Goal: Check status: Check status

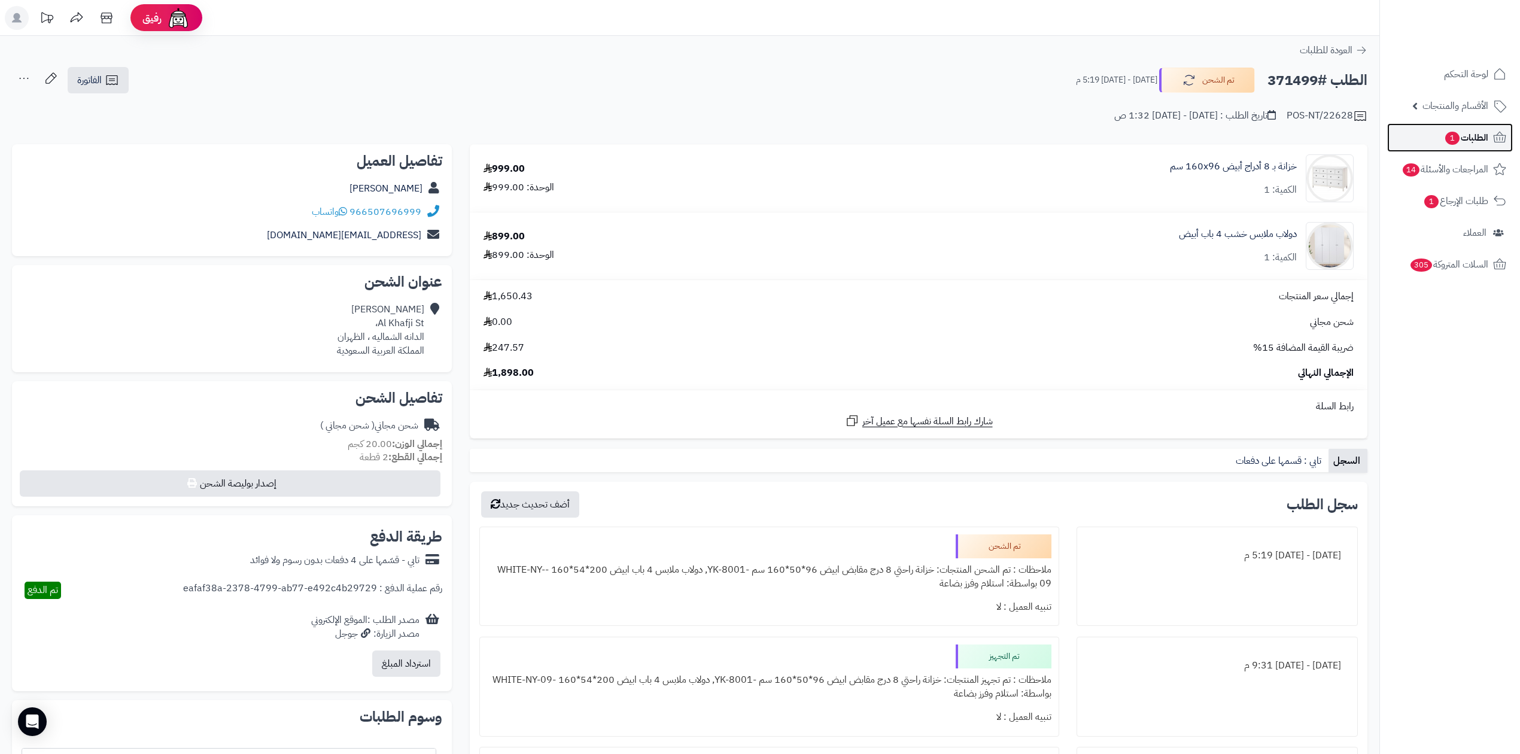
click at [1436, 127] on link "الطلبات 1" at bounding box center [1450, 137] width 126 height 29
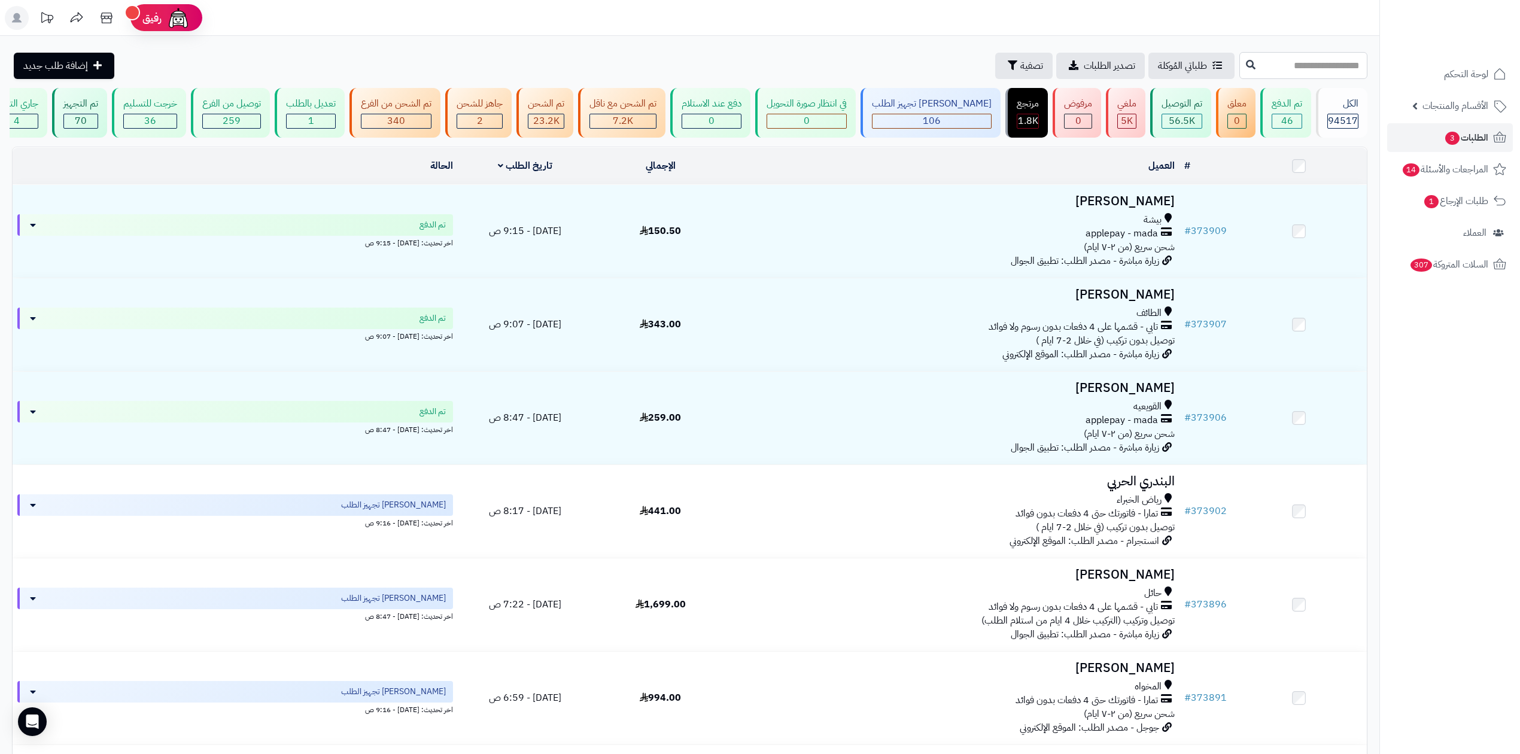
click at [1319, 61] on input "text" at bounding box center [1303, 65] width 128 height 27
paste input "******"
type input "******"
click at [1246, 65] on icon at bounding box center [1251, 64] width 10 height 10
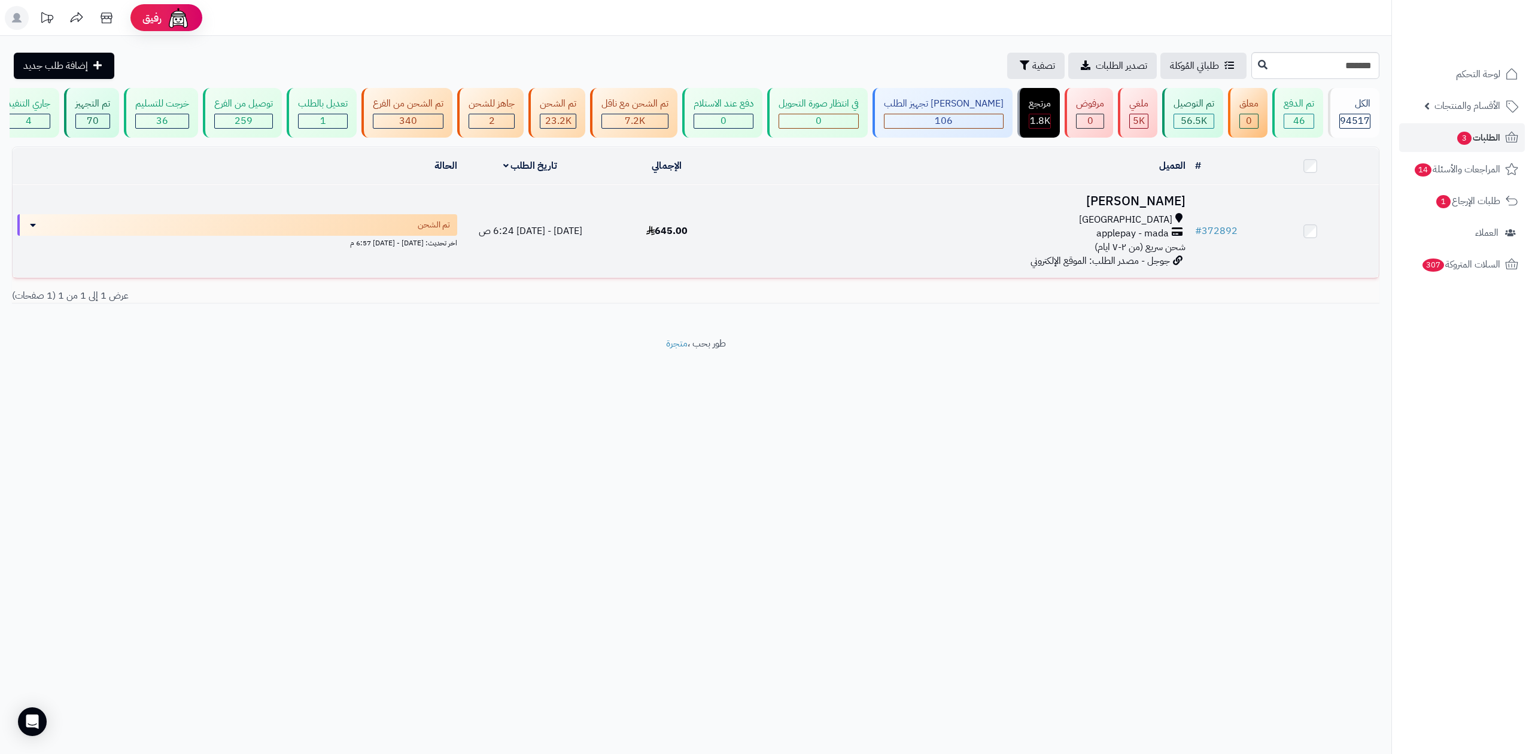
click at [1238, 229] on td "# 372892" at bounding box center [1216, 231] width 52 height 93
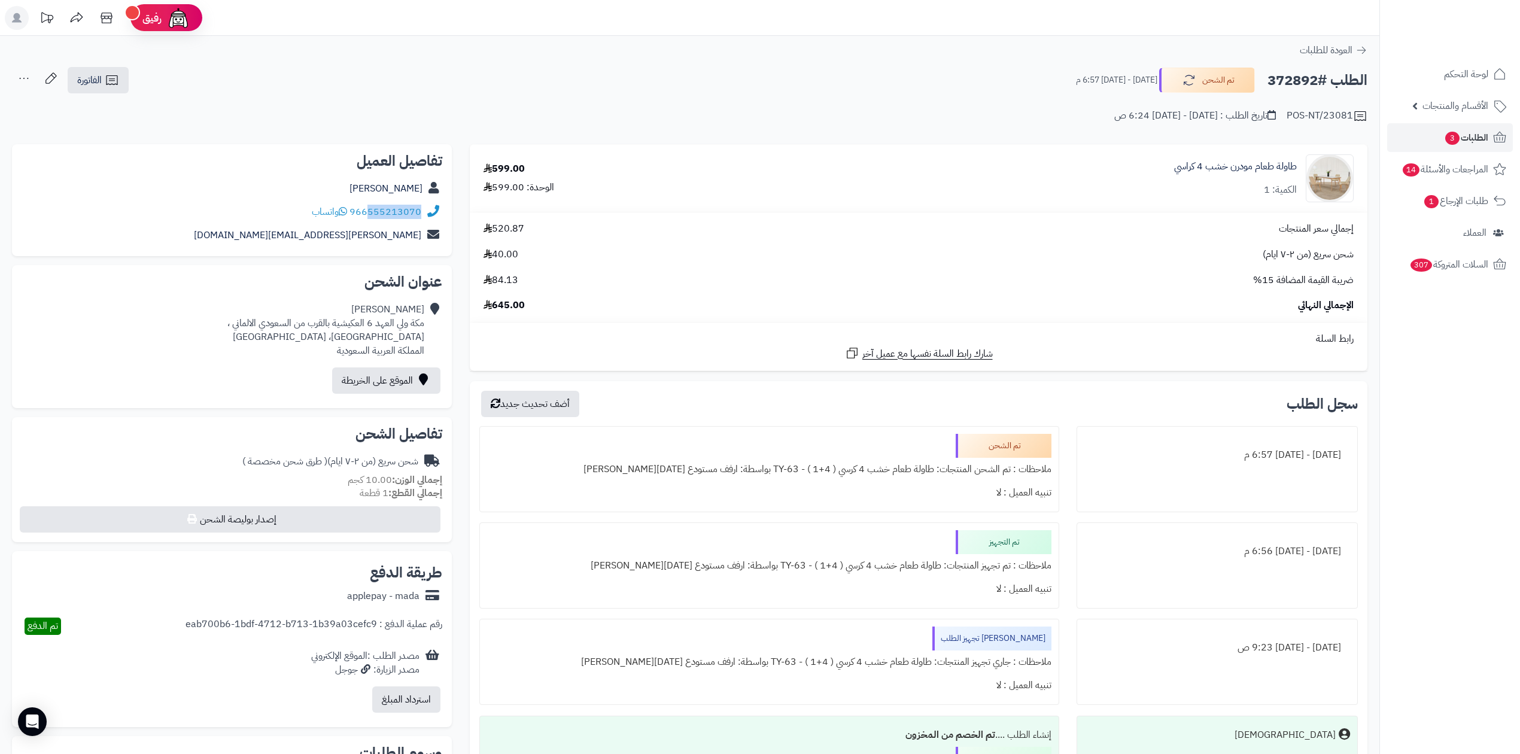
drag, startPoint x: 371, startPoint y: 221, endPoint x: 421, endPoint y: 219, distance: 50.3
click at [421, 219] on div "966555213070 واتساب" at bounding box center [232, 211] width 421 height 23
drag, startPoint x: 420, startPoint y: 218, endPoint x: 402, endPoint y: 212, distance: 18.9
copy link "555213070"
click at [1291, 79] on h2 "الطلب #372892" at bounding box center [1318, 80] width 100 height 25
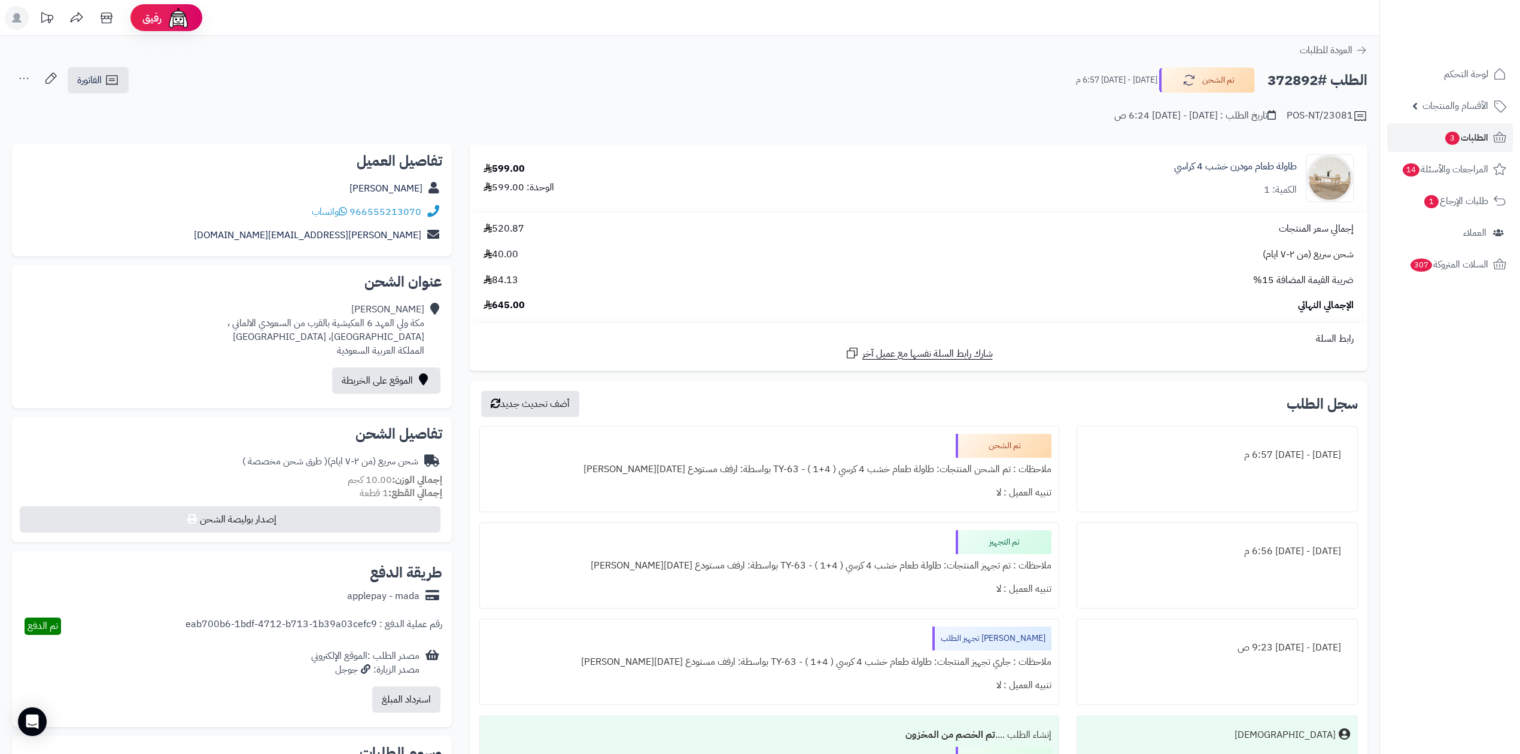
click at [1291, 79] on h2 "الطلب #372892" at bounding box center [1318, 80] width 100 height 25
copy h2 "372892"
